Goal: Task Accomplishment & Management: Use online tool/utility

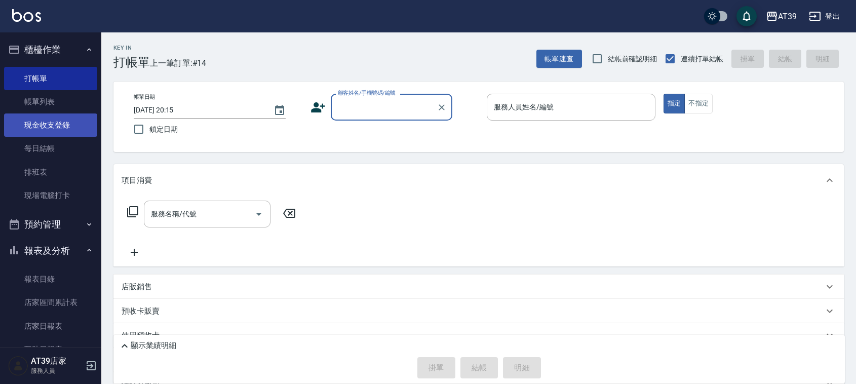
click at [55, 122] on link "現金收支登錄" at bounding box center [50, 124] width 93 height 23
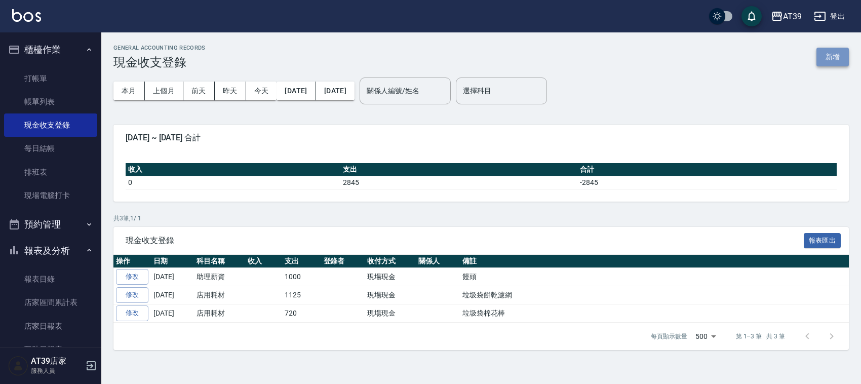
click at [835, 60] on button "新增" at bounding box center [832, 57] width 32 height 19
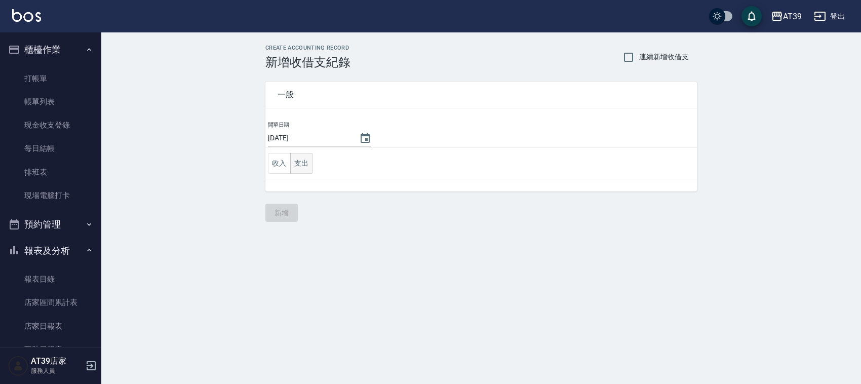
click at [297, 163] on button "支出" at bounding box center [301, 163] width 23 height 21
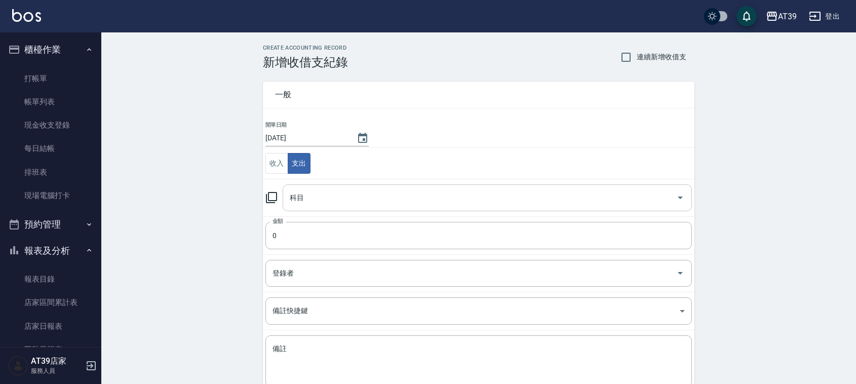
click at [345, 191] on input "科目" at bounding box center [479, 198] width 385 height 18
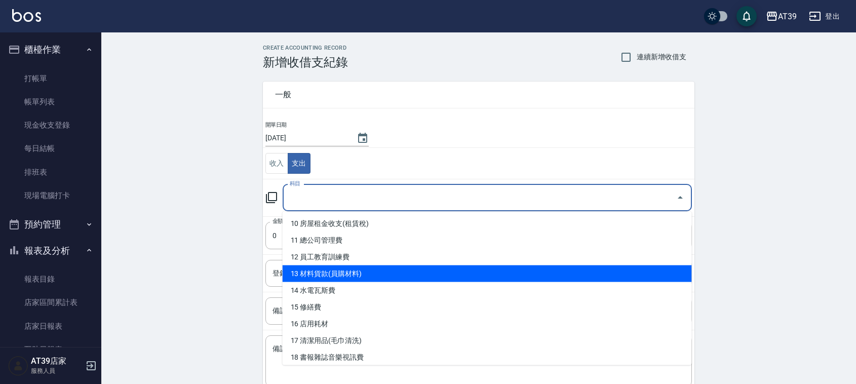
scroll to position [190, 0]
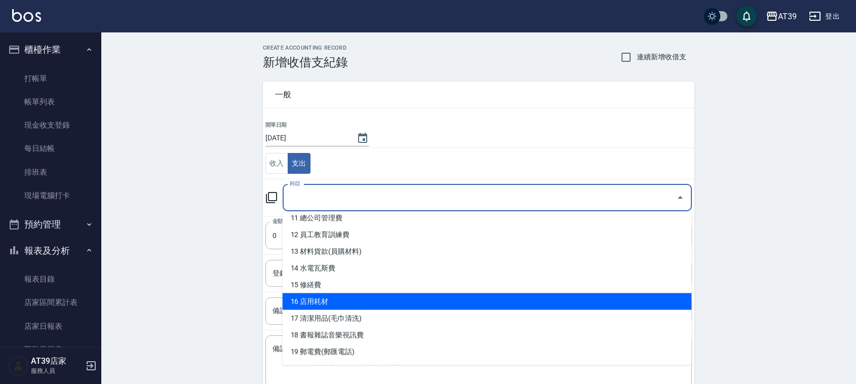
click at [347, 296] on li "16 店用耗材" at bounding box center [487, 301] width 409 height 17
type input "16 店用耗材"
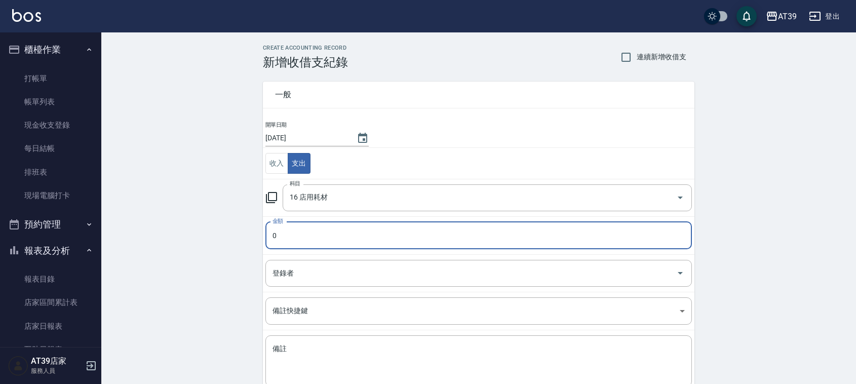
click at [333, 236] on input "0" at bounding box center [478, 235] width 426 height 27
drag, startPoint x: 333, startPoint y: 236, endPoint x: 249, endPoint y: 250, distance: 84.6
click at [249, 250] on div "CREATE ACCOUNTING RECORD 新增收借支紀錄 連續新增收借支 一般 開單日期 [DATE] 收入 支出 科目 16 店用耗材 科目 金額 …" at bounding box center [478, 239] width 754 height 415
click at [272, 236] on input "0" at bounding box center [478, 235] width 426 height 27
type input "1460"
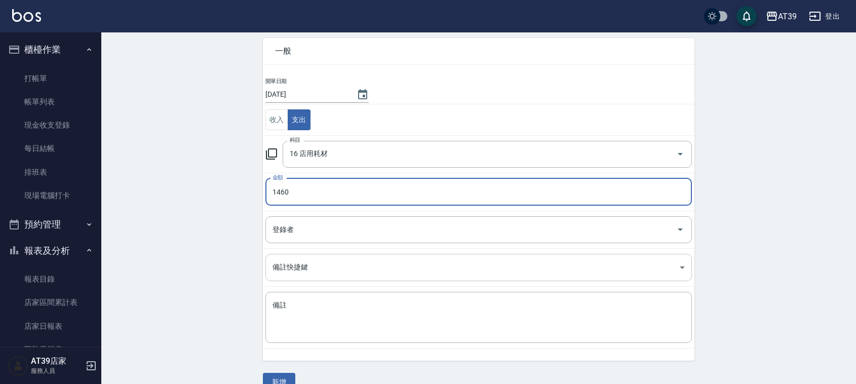
scroll to position [63, 0]
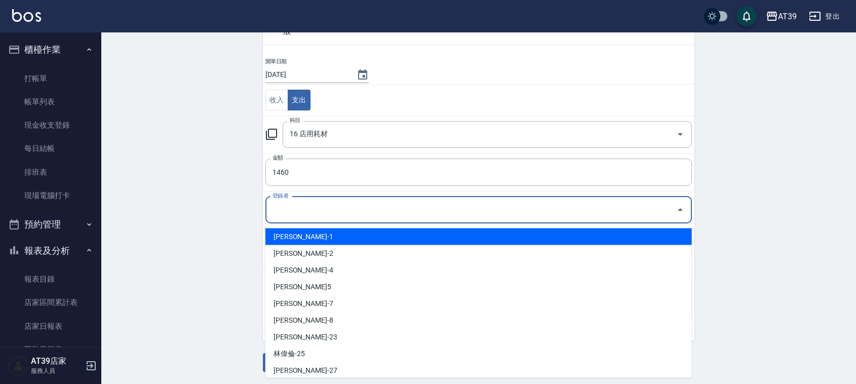
click at [330, 216] on input "登錄者" at bounding box center [471, 210] width 402 height 18
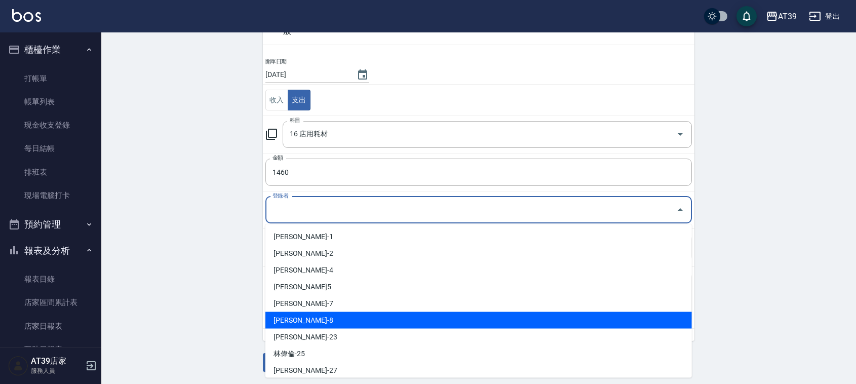
click at [325, 317] on li "[PERSON_NAME]-8" at bounding box center [478, 320] width 426 height 17
type input "[PERSON_NAME]-8"
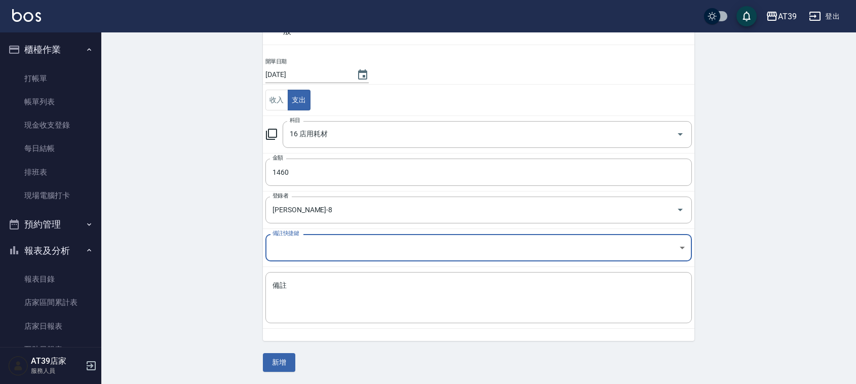
scroll to position [64, 0]
click at [317, 281] on textarea "備註" at bounding box center [478, 297] width 412 height 34
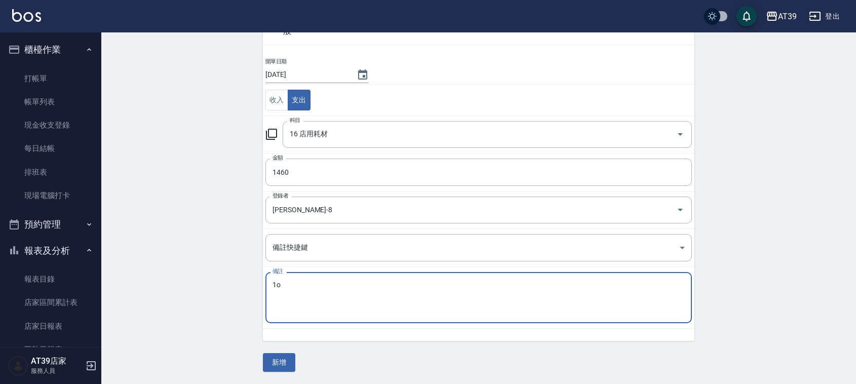
type textarea "1"
type textarea "ㄠ"
type textarea "倍巧思"
click at [279, 361] on button "新增" at bounding box center [279, 362] width 32 height 19
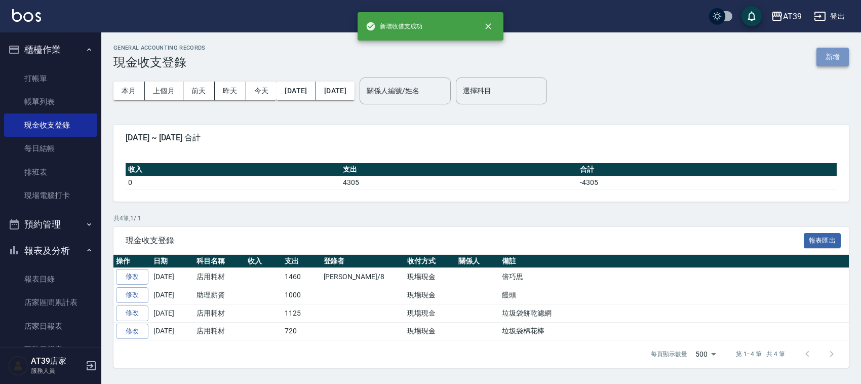
click at [829, 55] on button "新增" at bounding box center [832, 57] width 32 height 19
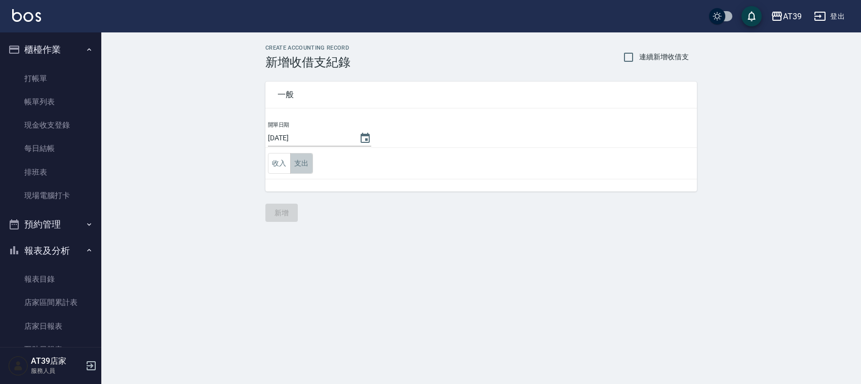
click at [300, 160] on button "支出" at bounding box center [301, 163] width 23 height 21
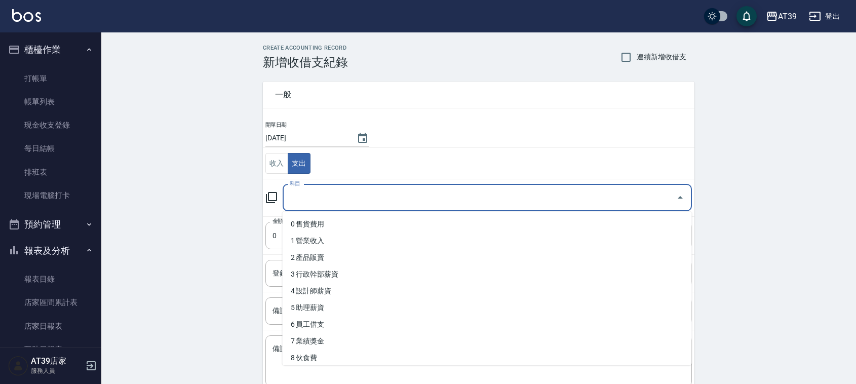
click at [328, 201] on input "科目" at bounding box center [479, 198] width 385 height 18
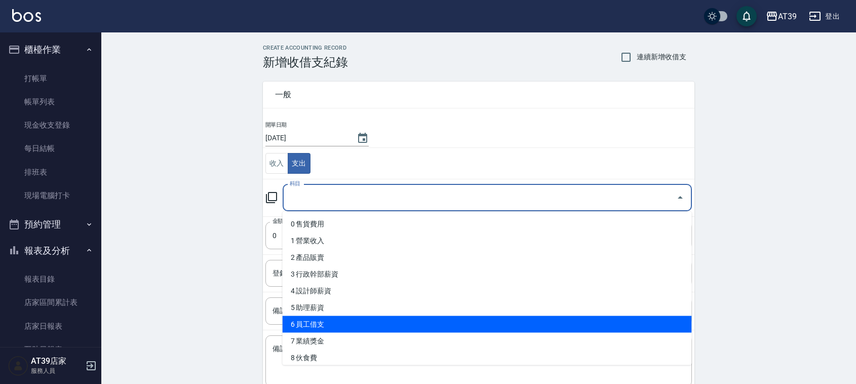
click at [337, 322] on li "6 員工借支" at bounding box center [487, 324] width 409 height 17
type input "6 員工借支"
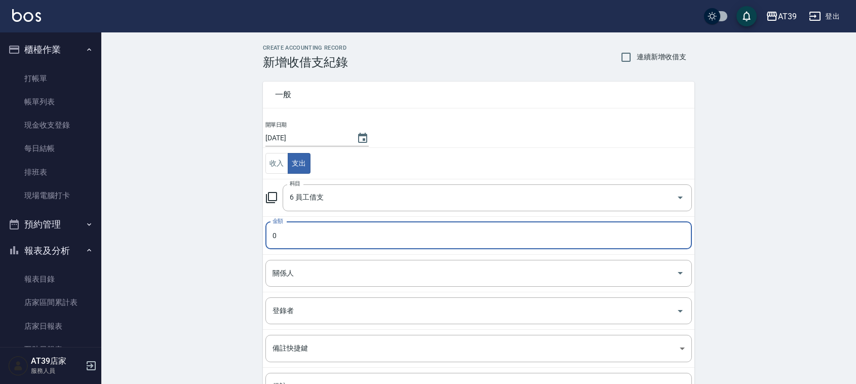
click at [277, 232] on input "0" at bounding box center [478, 235] width 426 height 27
drag, startPoint x: 277, startPoint y: 232, endPoint x: 266, endPoint y: 242, distance: 14.7
click at [266, 242] on input "0" at bounding box center [478, 235] width 426 height 27
type input "940"
click at [299, 270] on input "關係人" at bounding box center [471, 273] width 402 height 18
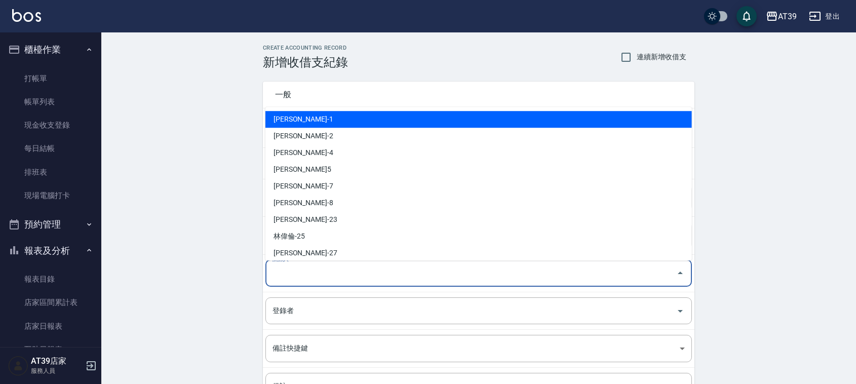
click at [370, 121] on li "[PERSON_NAME]-1" at bounding box center [478, 119] width 426 height 17
type input "[PERSON_NAME]-1"
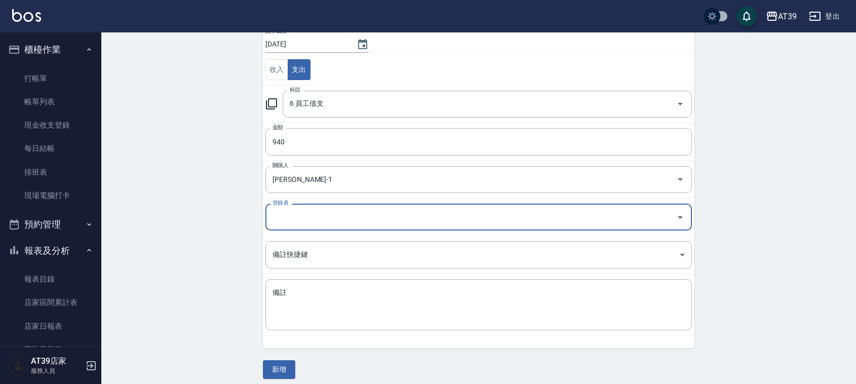
scroll to position [101, 0]
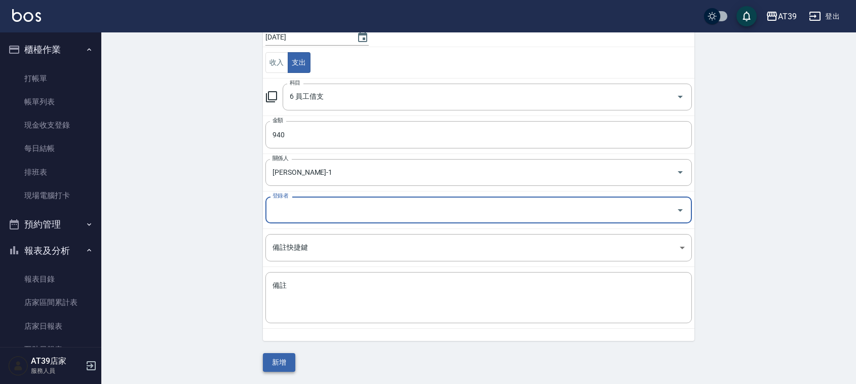
click at [272, 362] on button "新增" at bounding box center [279, 362] width 32 height 19
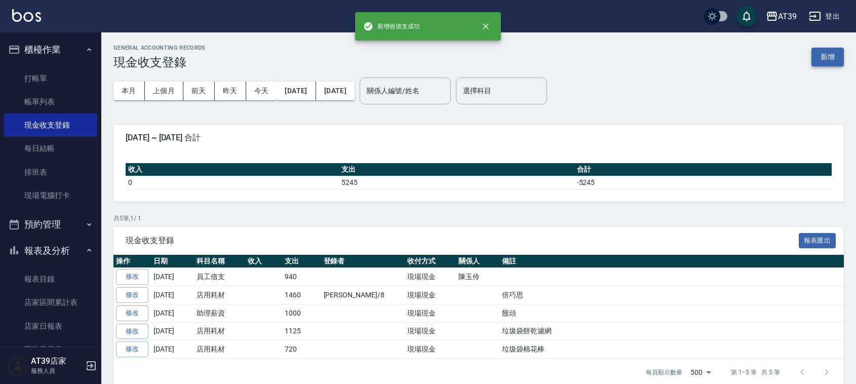
click at [819, 59] on button "新增" at bounding box center [827, 57] width 32 height 19
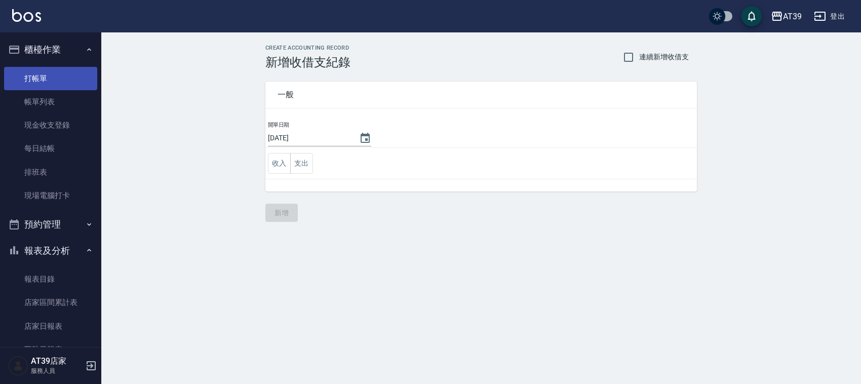
click at [42, 77] on link "打帳單" at bounding box center [50, 78] width 93 height 23
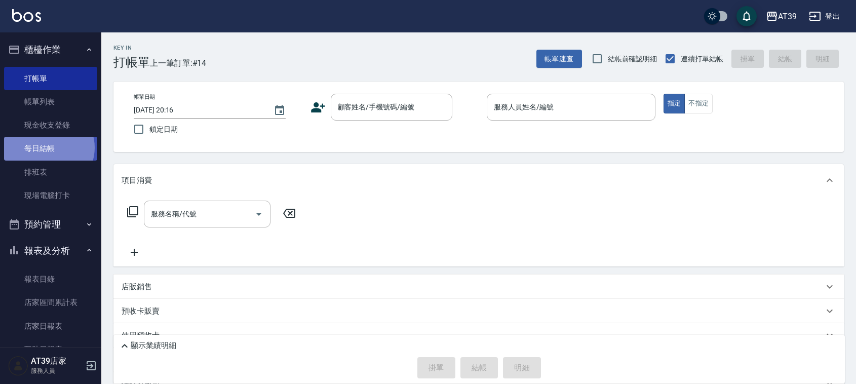
click at [48, 147] on link "每日結帳" at bounding box center [50, 148] width 93 height 23
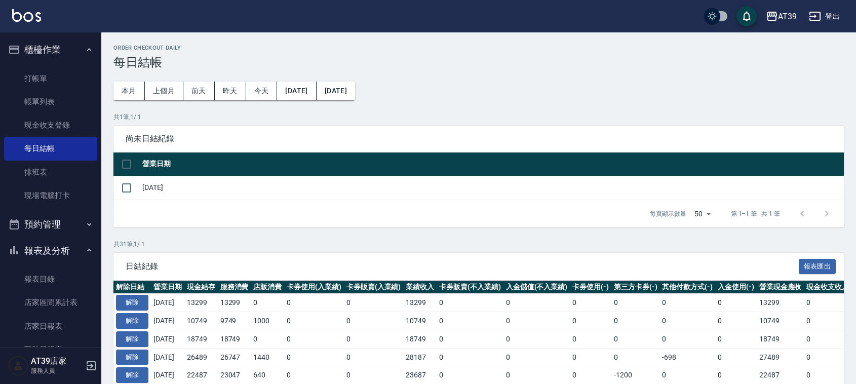
click at [133, 176] on td at bounding box center [126, 188] width 26 height 24
click at [131, 183] on input "checkbox" at bounding box center [126, 187] width 21 height 21
checkbox input "true"
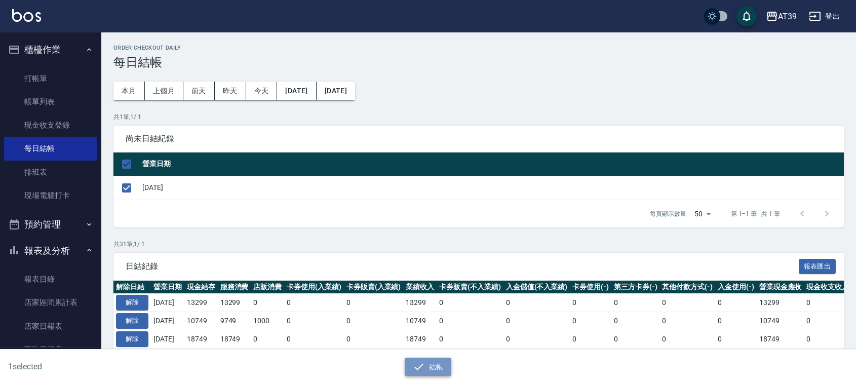
click at [424, 366] on button "結帳" at bounding box center [428, 366] width 47 height 19
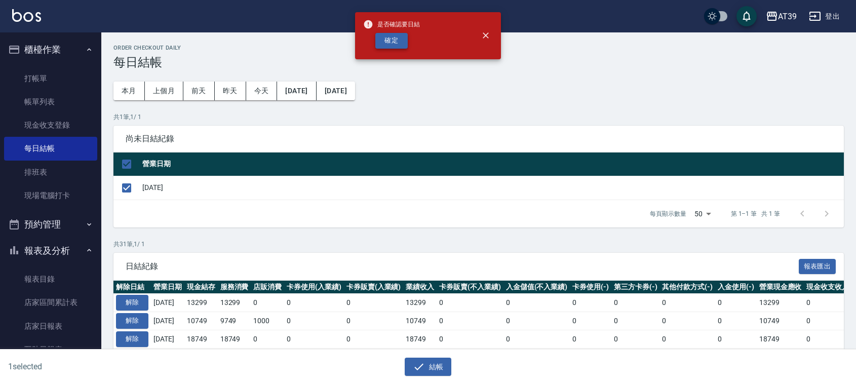
click at [398, 34] on button "確定" at bounding box center [391, 41] width 32 height 16
checkbox input "false"
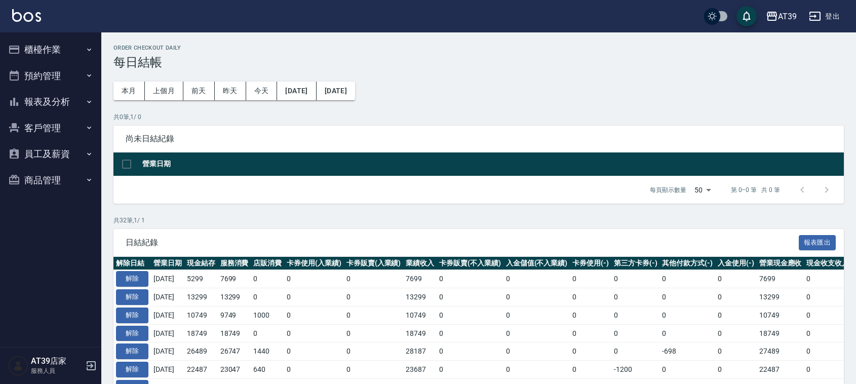
click at [39, 94] on button "報表及分析" at bounding box center [50, 102] width 93 height 26
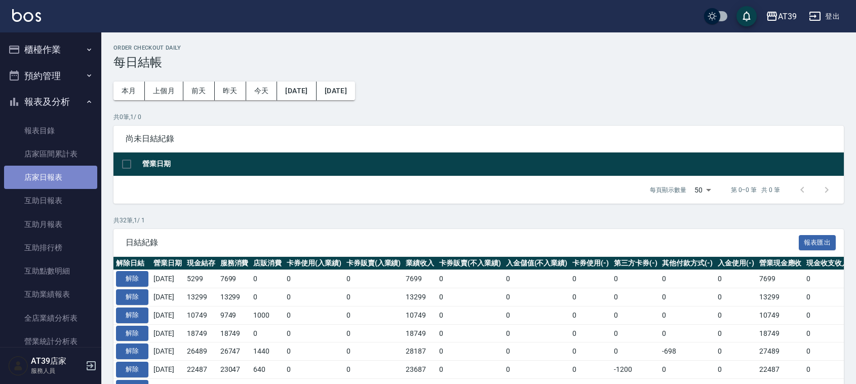
click at [52, 183] on link "店家日報表" at bounding box center [50, 177] width 93 height 23
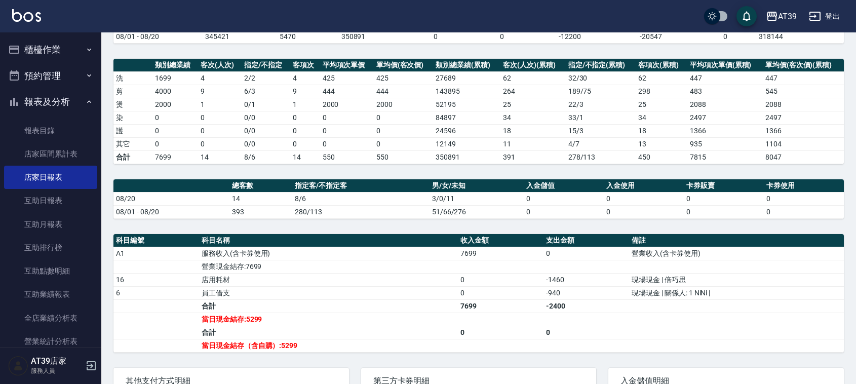
scroll to position [190, 0]
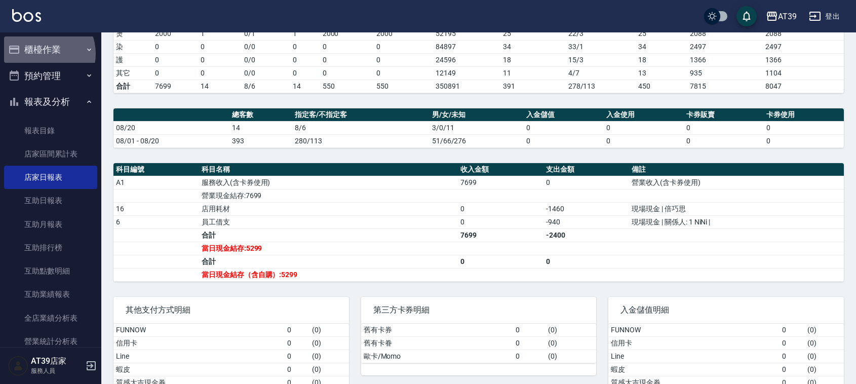
click at [41, 54] on button "櫃檯作業" at bounding box center [50, 49] width 93 height 26
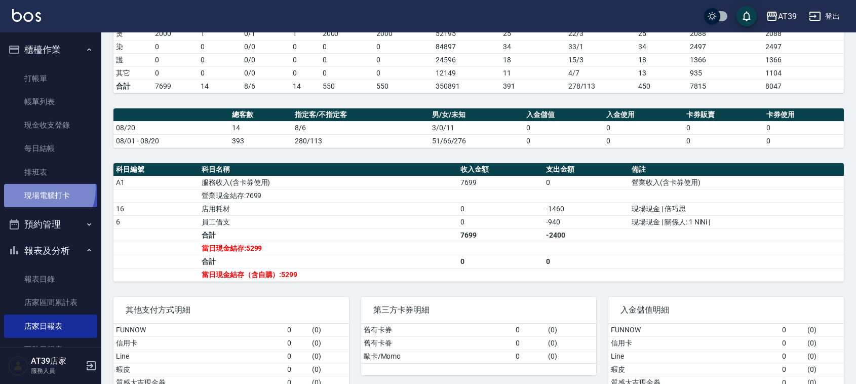
click at [39, 189] on link "現場電腦打卡" at bounding box center [50, 195] width 93 height 23
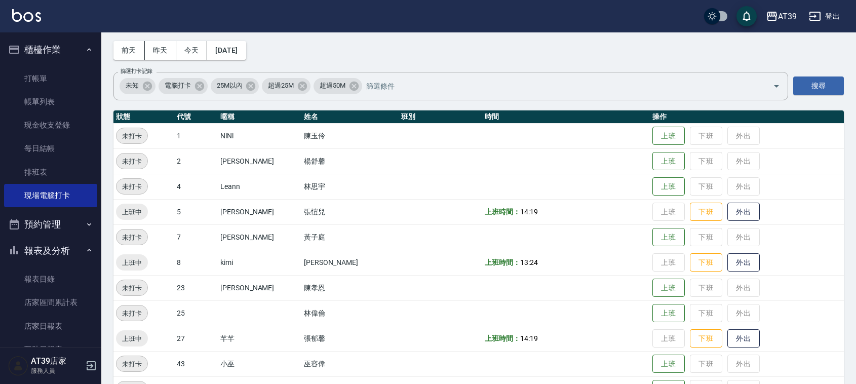
scroll to position [63, 0]
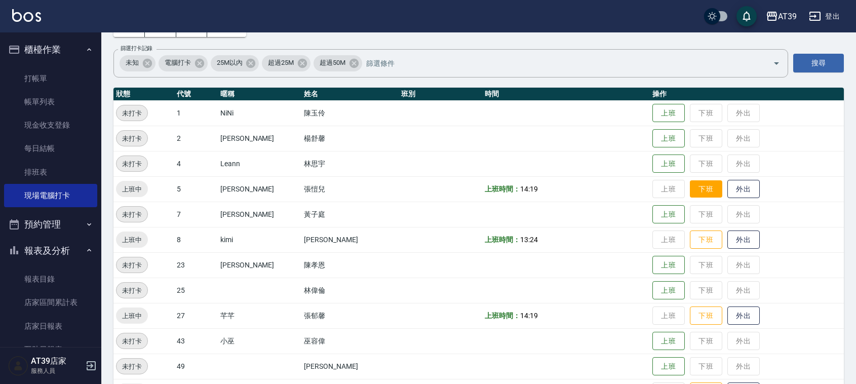
click at [690, 184] on button "下班" at bounding box center [706, 189] width 32 height 18
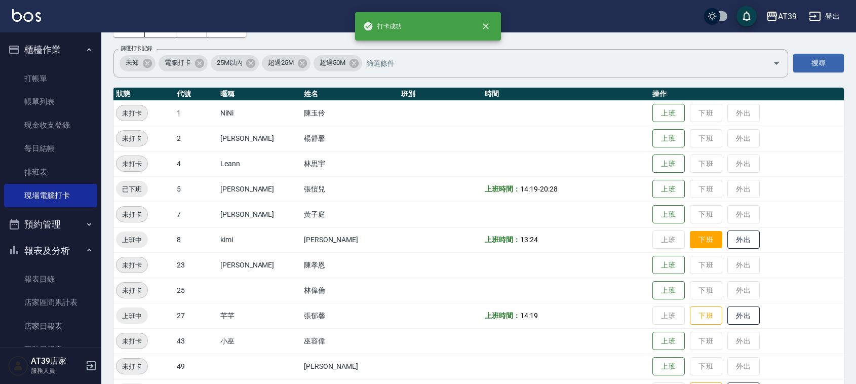
click at [690, 241] on button "下班" at bounding box center [706, 240] width 32 height 18
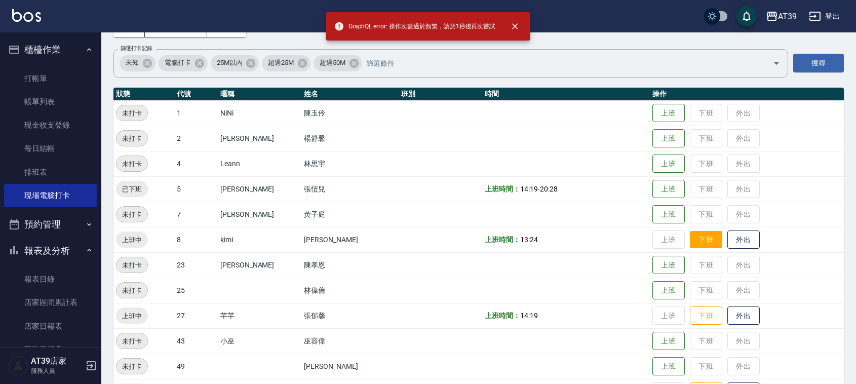
click at [690, 235] on button "下班" at bounding box center [706, 240] width 32 height 18
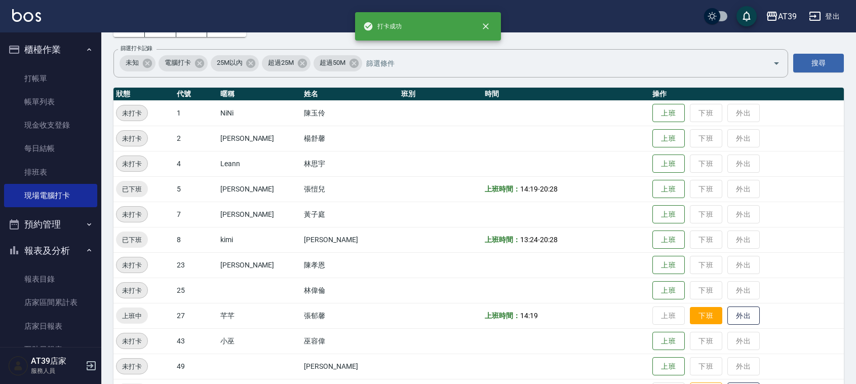
click at [690, 314] on button "下班" at bounding box center [706, 316] width 32 height 18
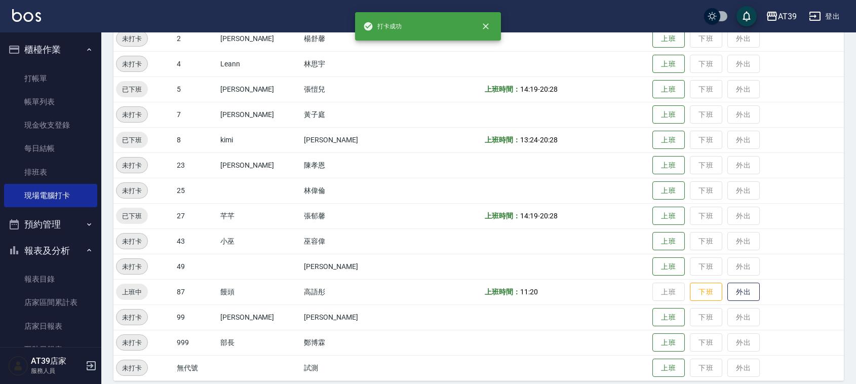
scroll to position [171, 0]
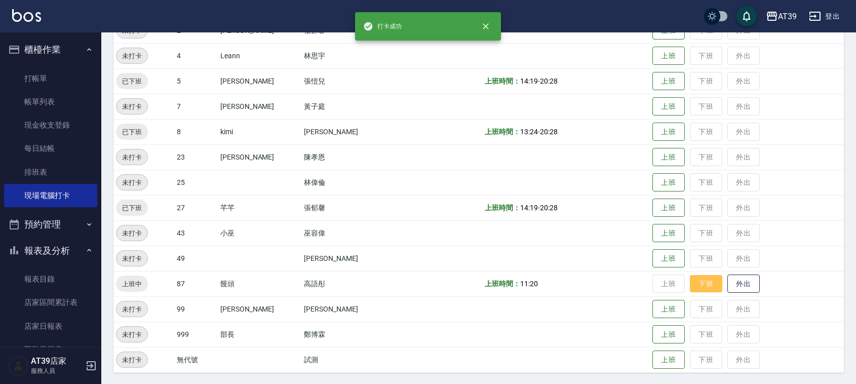
click at [692, 278] on button "下班" at bounding box center [706, 284] width 32 height 18
